Goal: Task Accomplishment & Management: Manage account settings

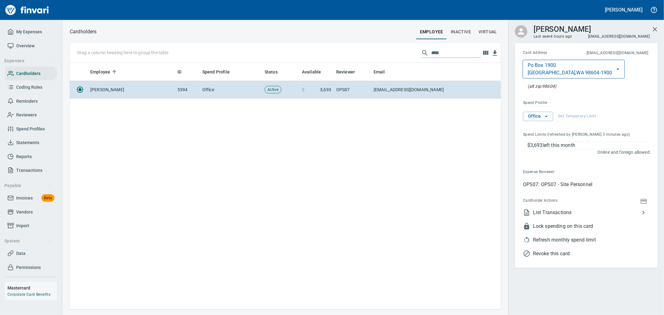
scroll to position [1, 1]
click at [651, 28] on icon "button" at bounding box center [654, 29] width 7 height 7
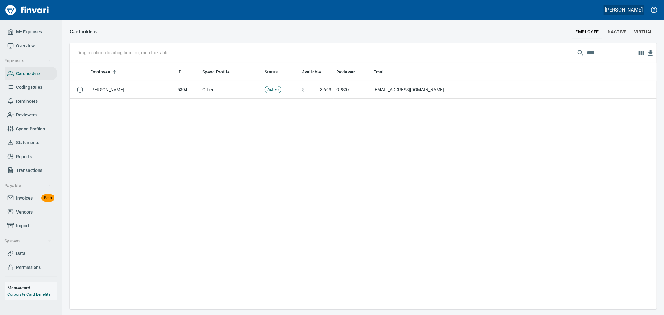
scroll to position [241, 581]
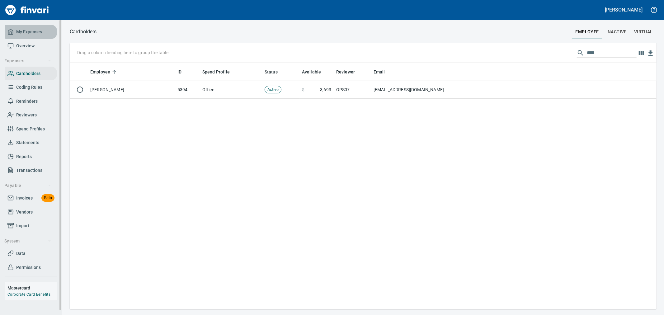
click at [27, 35] on span "My Expenses" at bounding box center [29, 32] width 26 height 8
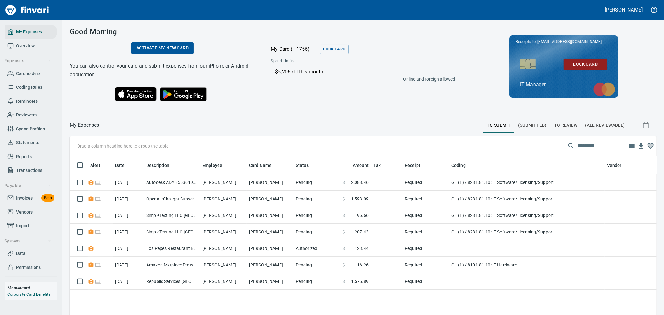
scroll to position [236, 577]
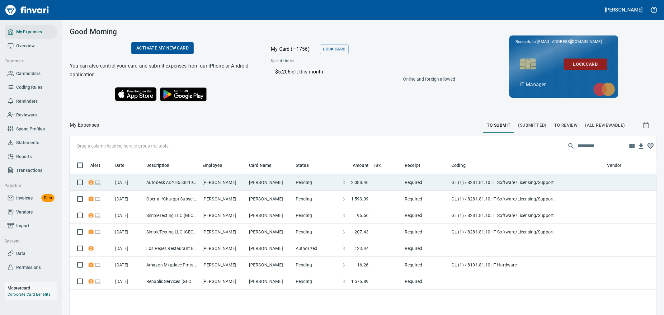
drag, startPoint x: 267, startPoint y: 186, endPoint x: 350, endPoint y: 192, distance: 83.3
click at [267, 186] on td "[PERSON_NAME]" at bounding box center [270, 182] width 47 height 17
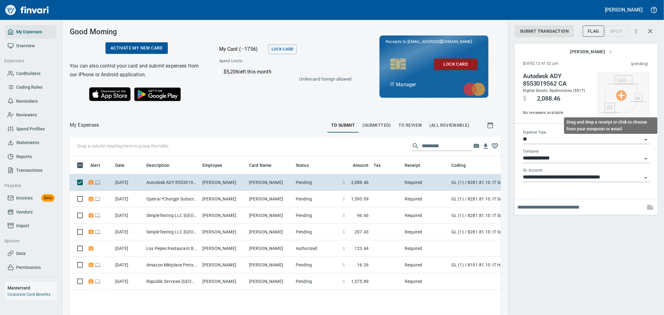
click at [619, 100] on img at bounding box center [623, 94] width 47 height 38
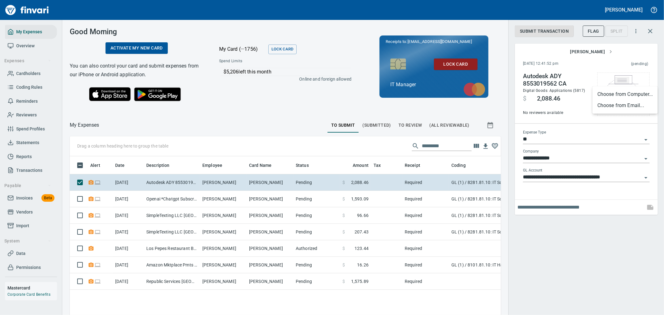
click at [611, 93] on li "Choose from Computer..." at bounding box center [625, 94] width 65 height 11
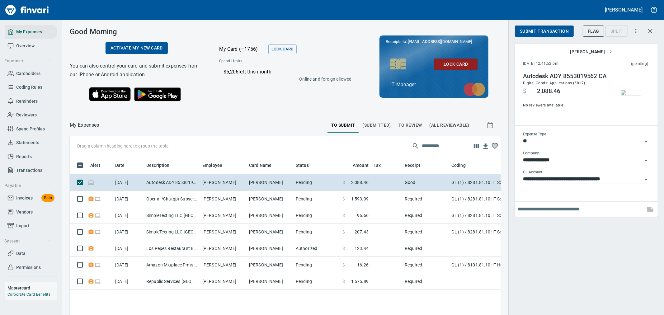
click at [554, 33] on span "Submit Transaction" at bounding box center [544, 31] width 49 height 8
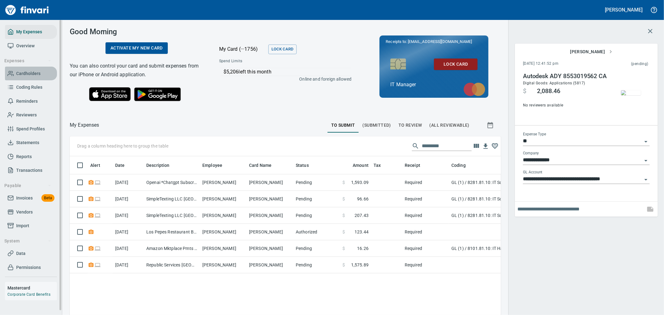
click at [26, 75] on span "Cardholders" at bounding box center [28, 74] width 24 height 8
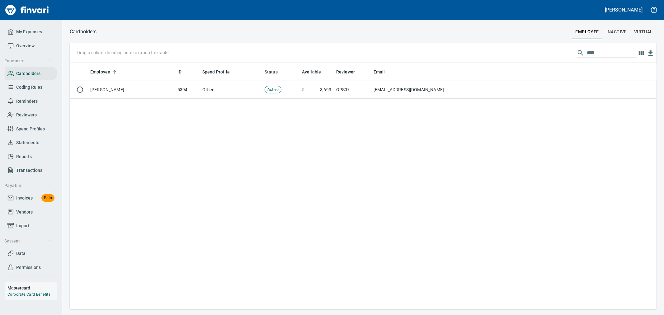
scroll to position [241, 582]
drag, startPoint x: 602, startPoint y: 53, endPoint x: 538, endPoint y: 51, distance: 63.9
click at [559, 49] on div "Drag a column heading here to group the table ****" at bounding box center [363, 53] width 587 height 20
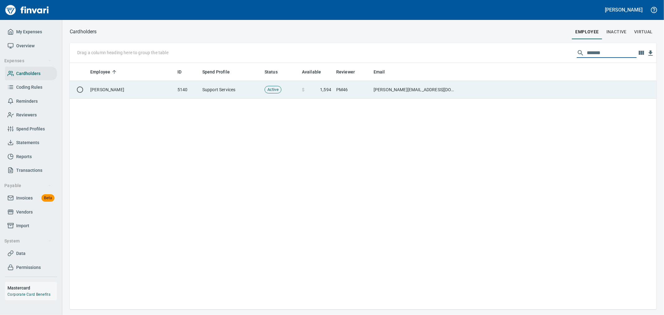
type input "*******"
click at [287, 87] on td "Active" at bounding box center [280, 90] width 37 height 18
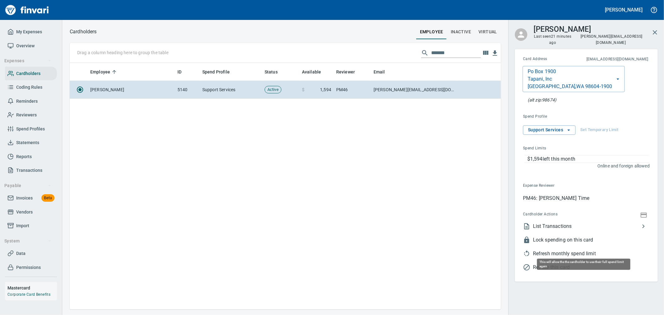
click at [564, 250] on span "Refresh monthly spend limit" at bounding box center [591, 253] width 117 height 7
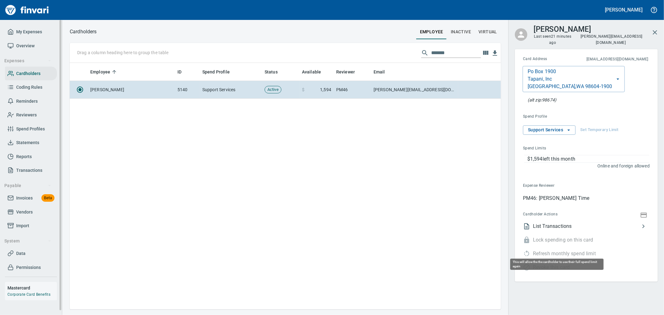
scroll to position [241, 426]
